Goal: Transaction & Acquisition: Book appointment/travel/reservation

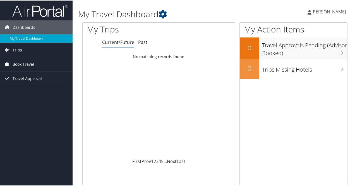
click at [22, 63] on span "Book Travel" at bounding box center [24, 64] width 22 height 14
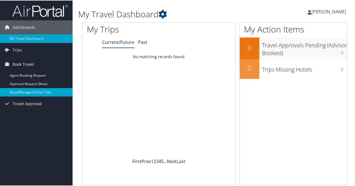
click at [25, 89] on link "Book/Manage Online Trips" at bounding box center [36, 91] width 73 height 8
